Goal: Navigation & Orientation: Find specific page/section

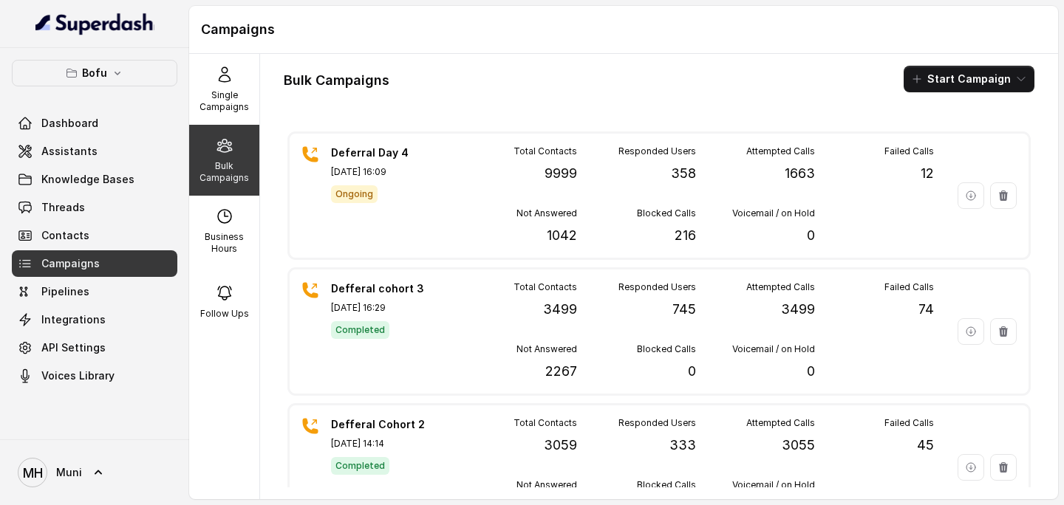
click at [227, 105] on p "Single Campaigns" at bounding box center [224, 101] width 58 height 24
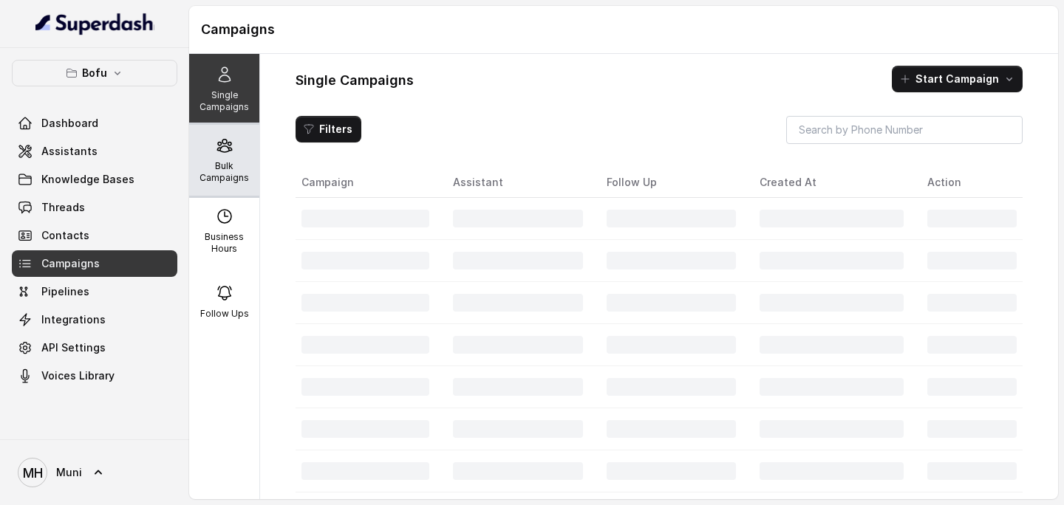
click at [230, 177] on p "Bulk Campaigns" at bounding box center [224, 172] width 58 height 24
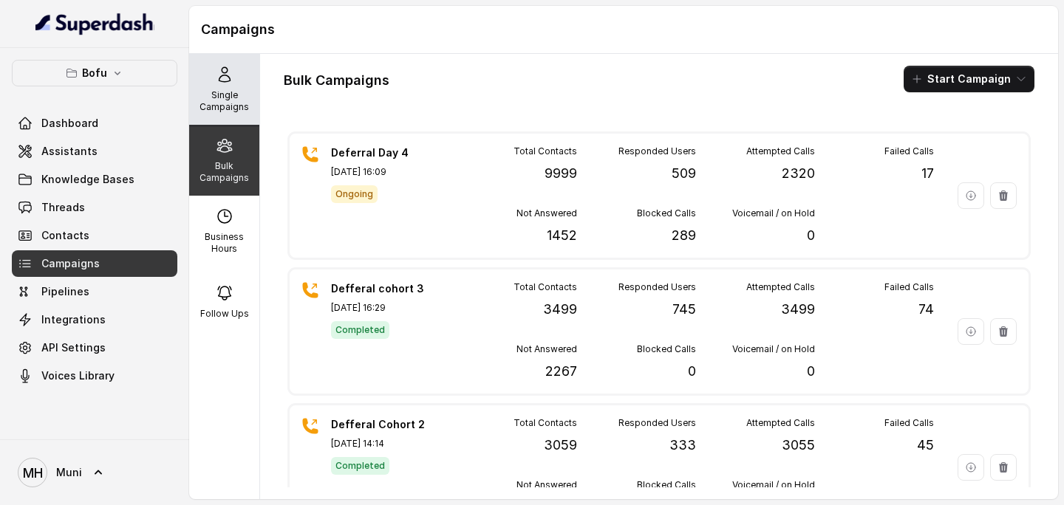
click at [235, 91] on p "Single Campaigns" at bounding box center [224, 101] width 58 height 24
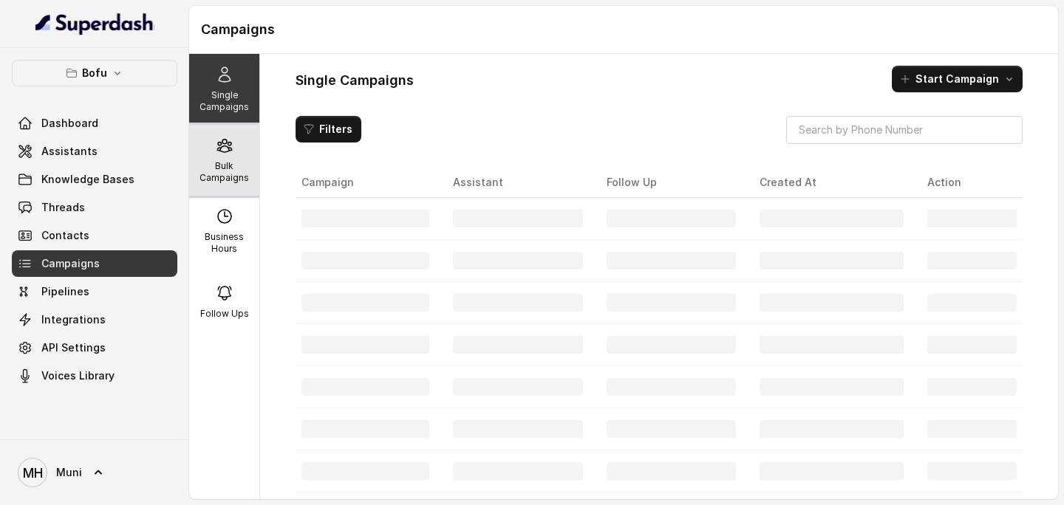
click at [229, 154] on icon at bounding box center [225, 146] width 18 height 18
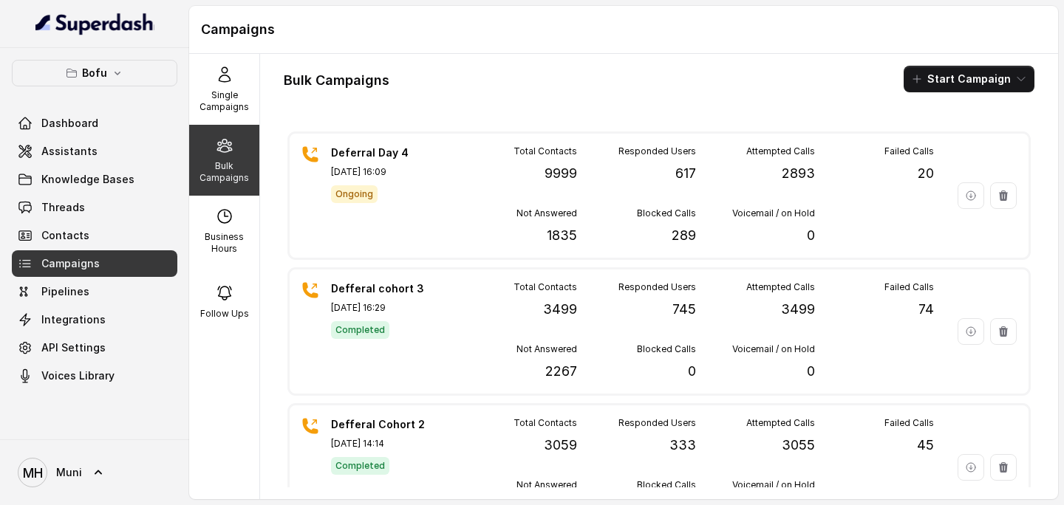
click at [225, 157] on div "Bulk Campaigns" at bounding box center [224, 160] width 70 height 71
